Goal: Transaction & Acquisition: Purchase product/service

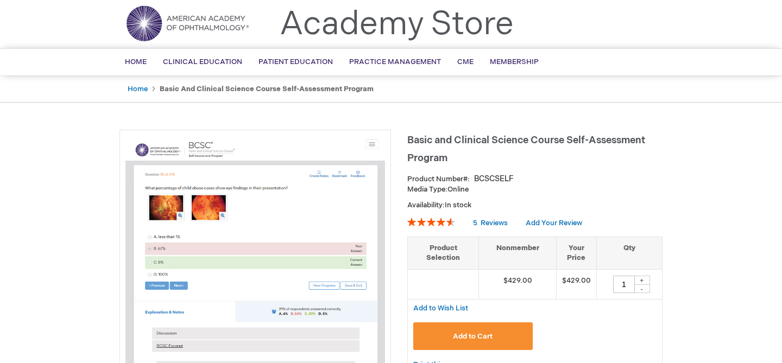
click at [640, 280] on div "+" at bounding box center [642, 280] width 16 height 9
type input "3"
click at [499, 328] on button "Add to Cart" at bounding box center [472, 336] width 119 height 28
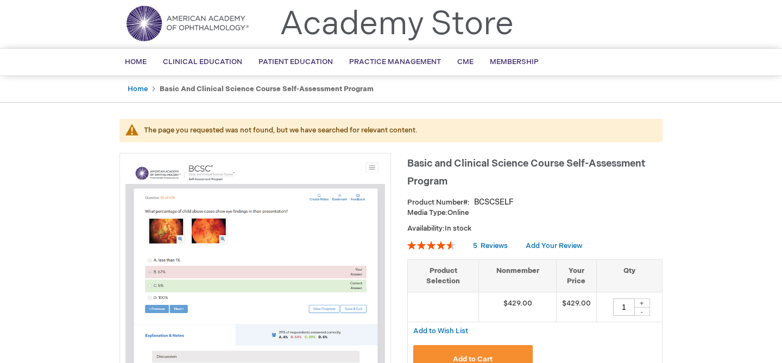
scroll to position [43, 0]
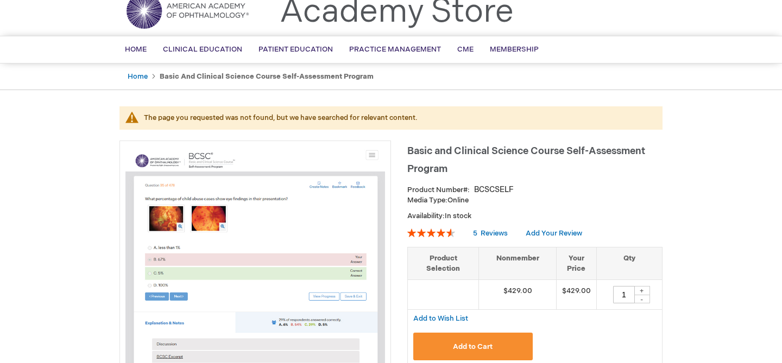
click at [642, 292] on div "+" at bounding box center [642, 290] width 16 height 9
type input "3"
click at [510, 343] on button "Add to Cart" at bounding box center [472, 347] width 119 height 28
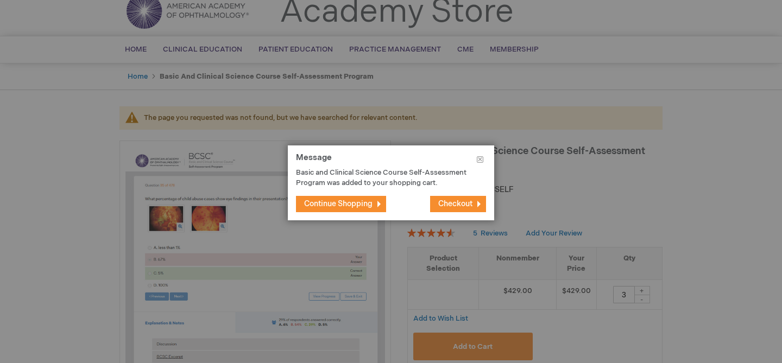
click at [451, 204] on span "Checkout" at bounding box center [455, 203] width 34 height 9
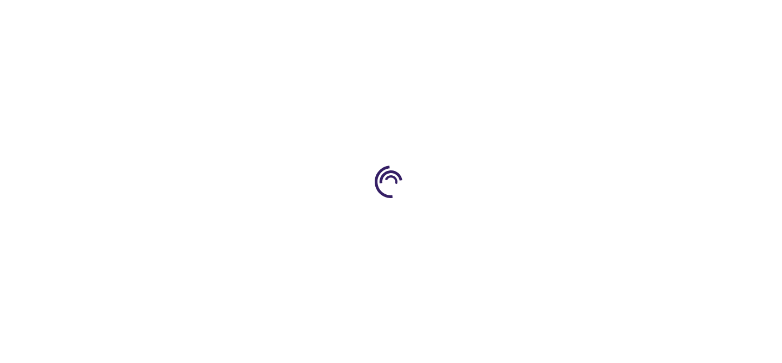
select select "SA"
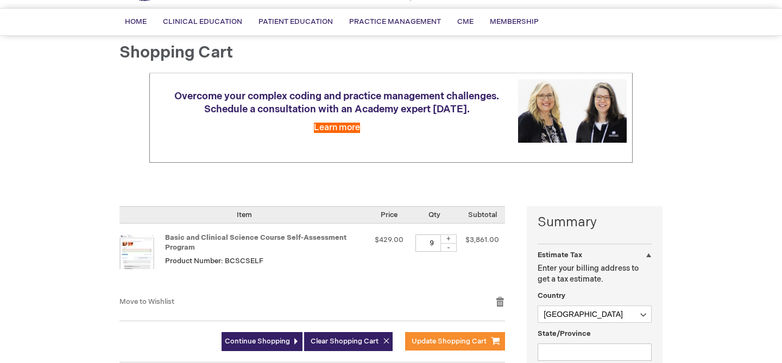
scroll to position [75, 0]
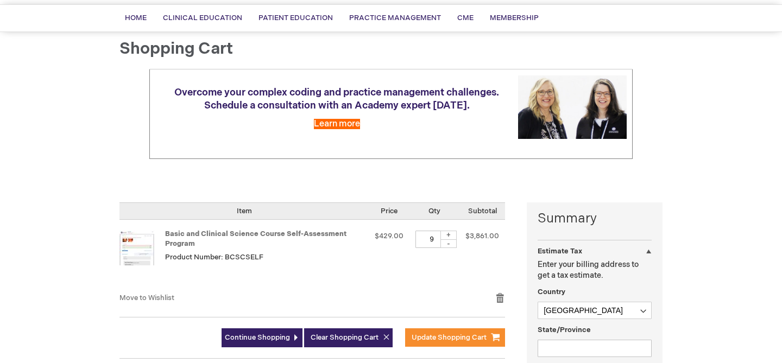
click at [452, 243] on div "-" at bounding box center [448, 243] width 16 height 9
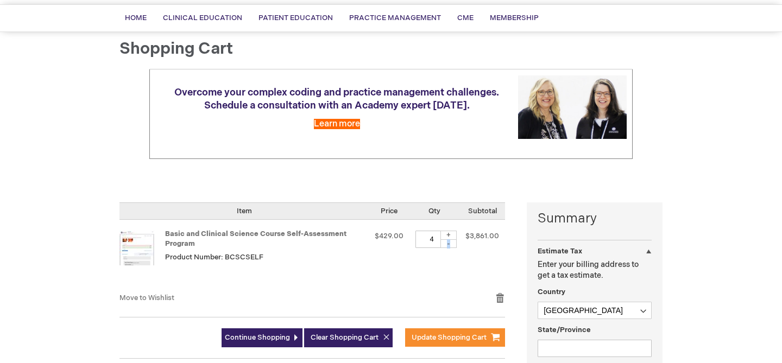
click at [452, 243] on div "-" at bounding box center [448, 243] width 16 height 9
type input "3"
click at [446, 337] on span "Update Shopping Cart" at bounding box center [448, 337] width 75 height 9
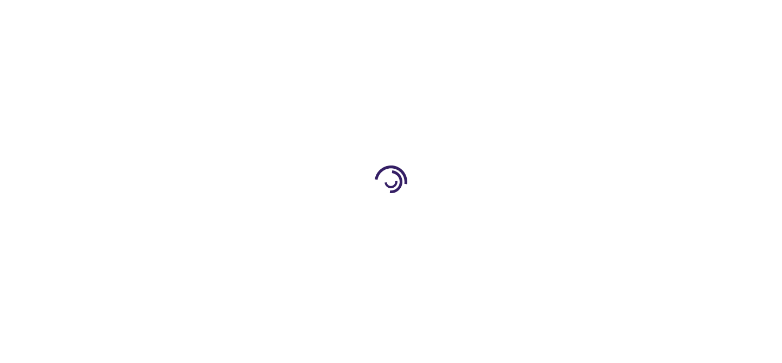
select select "SA"
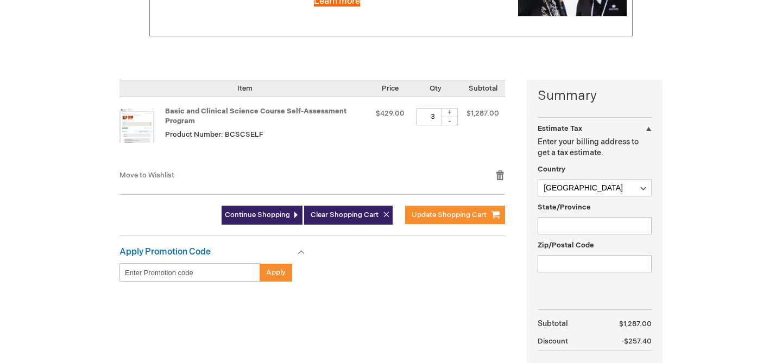
scroll to position [198, 0]
click at [565, 215] on div "State/Province" at bounding box center [594, 217] width 114 height 33
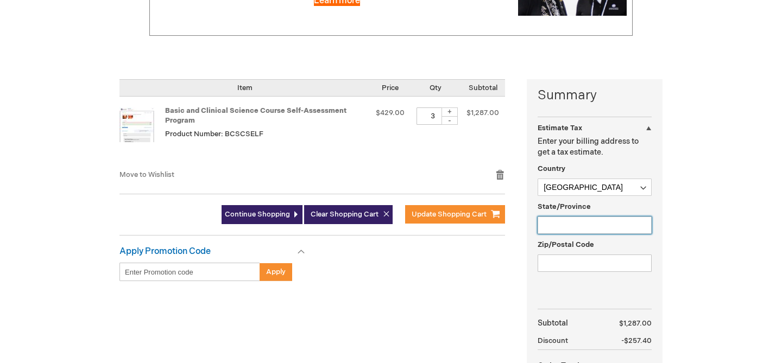
click at [566, 222] on input "State/Province" at bounding box center [594, 225] width 114 height 17
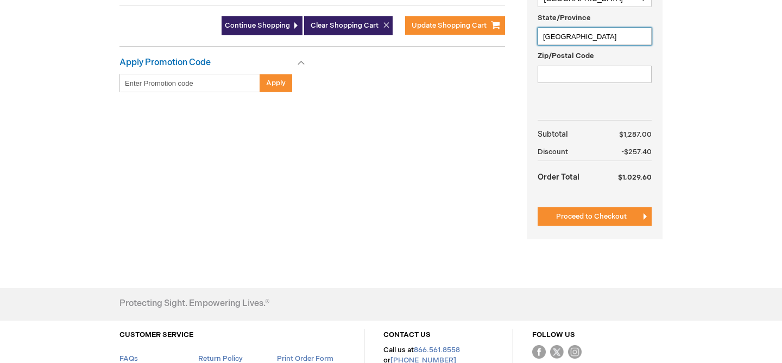
scroll to position [392, 0]
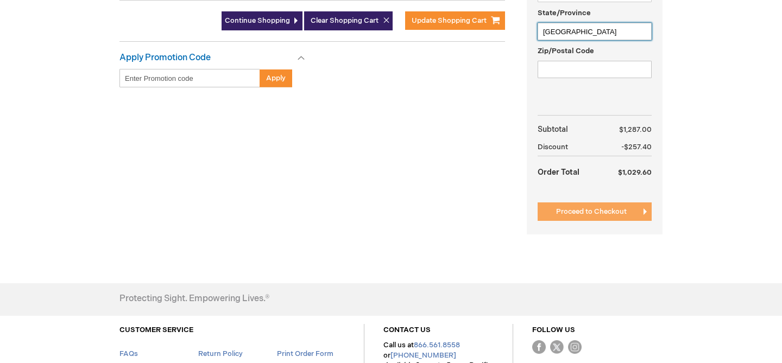
type input "[GEOGRAPHIC_DATA]"
click at [599, 213] on span "Proceed to Checkout" at bounding box center [591, 211] width 71 height 9
